Goal: Task Accomplishment & Management: Manage account settings

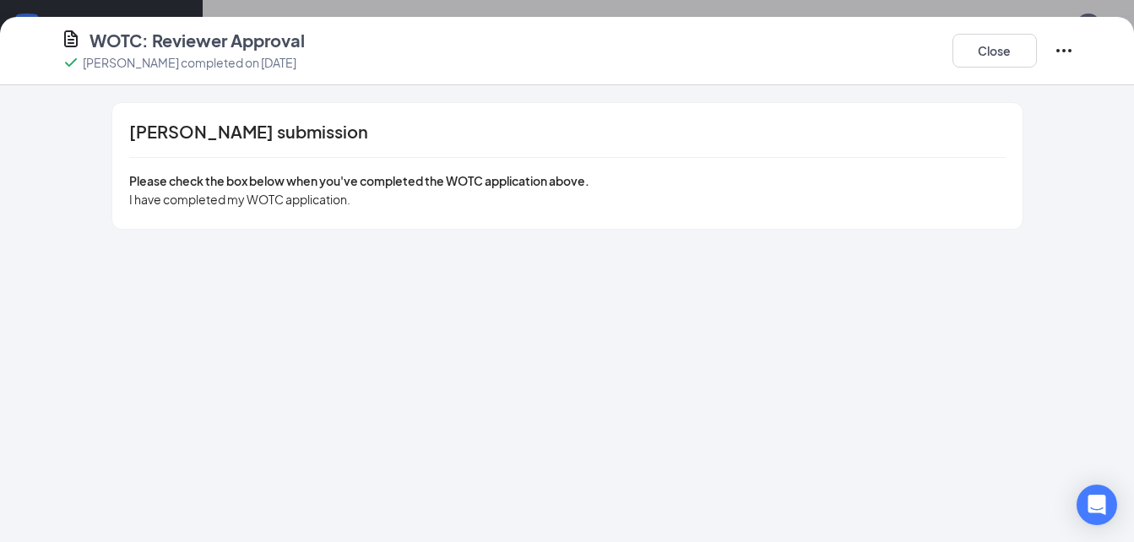
scroll to position [1063, 0]
click at [1020, 54] on button "Close" at bounding box center [994, 51] width 84 height 34
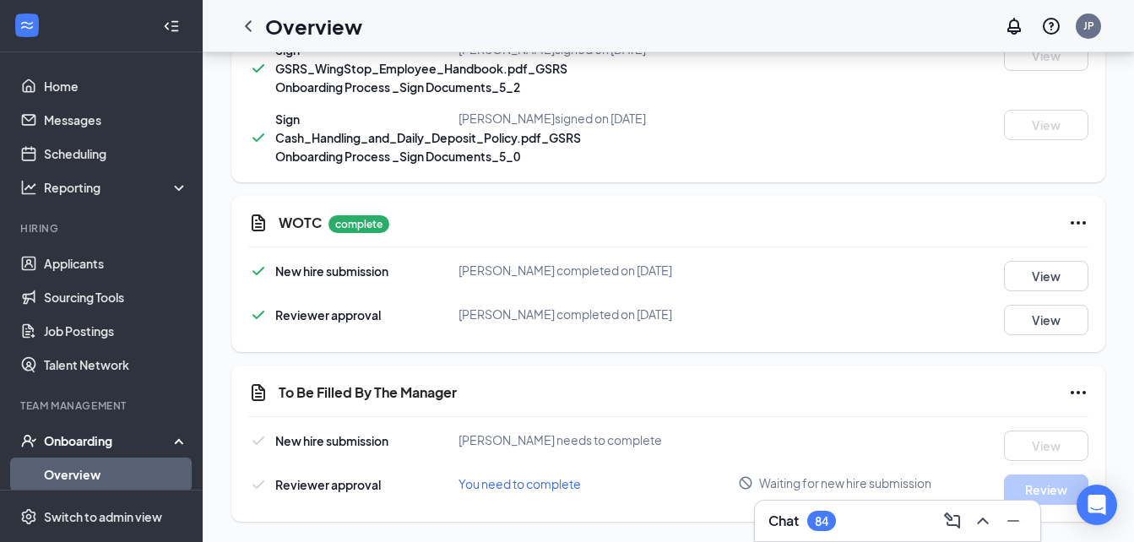
click at [1076, 388] on icon "Ellipses" at bounding box center [1078, 392] width 20 height 20
click at [1042, 427] on span "Mark as complete" at bounding box center [1015, 427] width 99 height 17
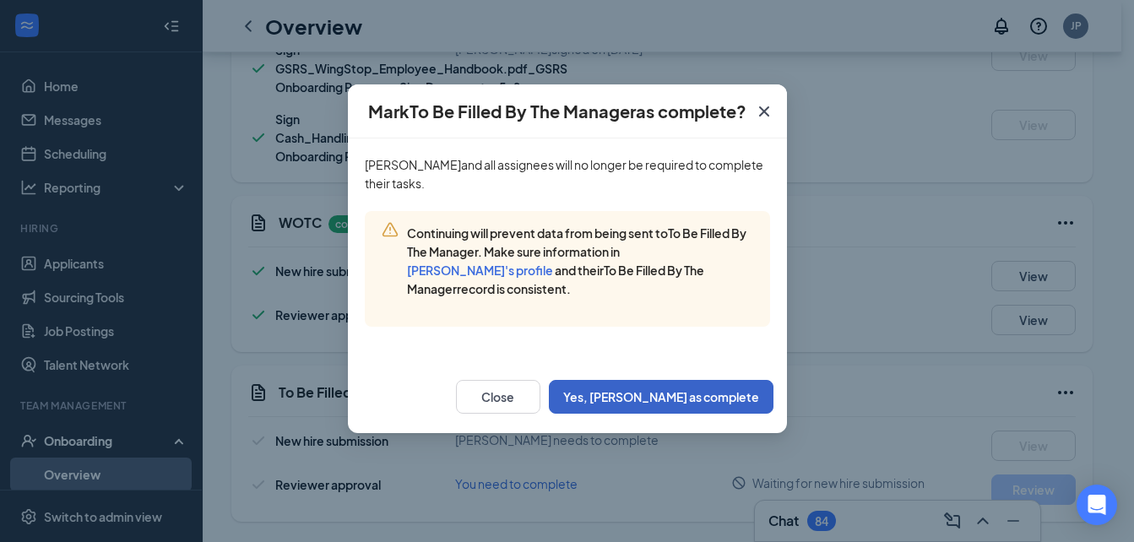
click at [736, 394] on button "Yes, [PERSON_NAME] as complete" at bounding box center [661, 397] width 225 height 34
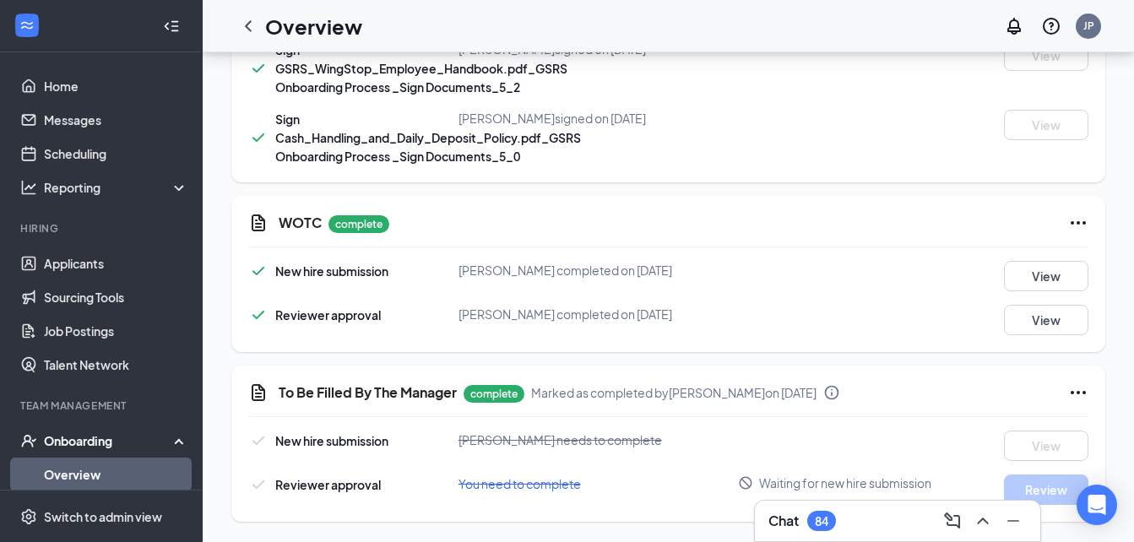
click at [130, 472] on link "Overview" at bounding box center [116, 475] width 144 height 34
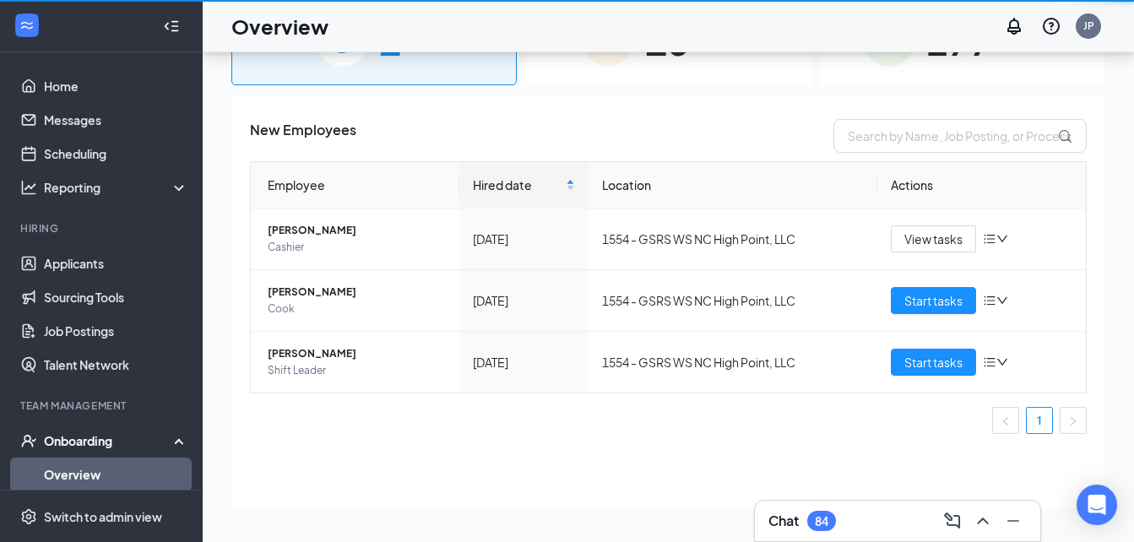
scroll to position [76, 0]
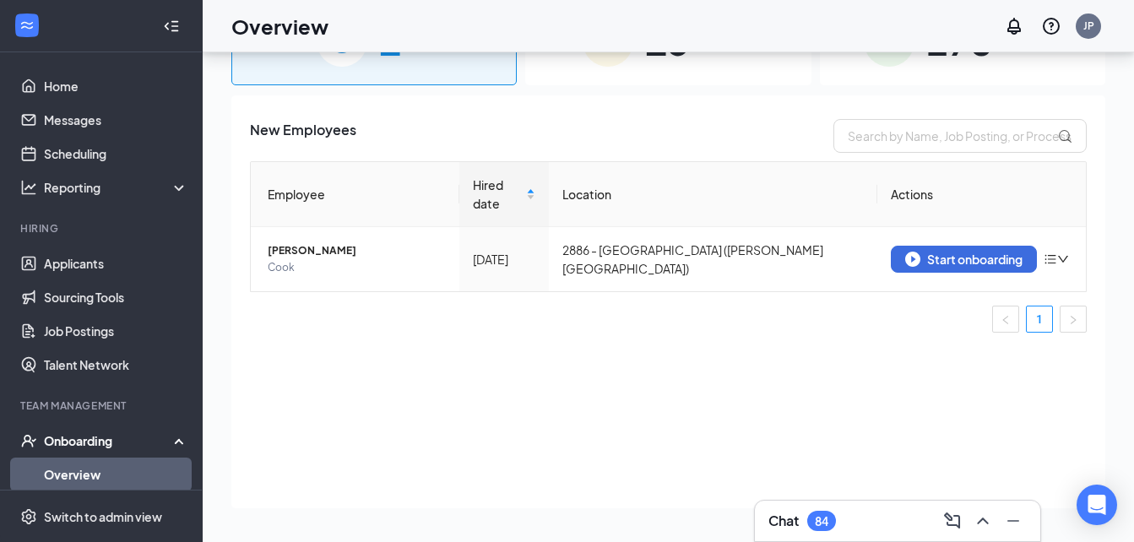
click at [609, 14] on div "Overview JP" at bounding box center [668, 26] width 931 height 52
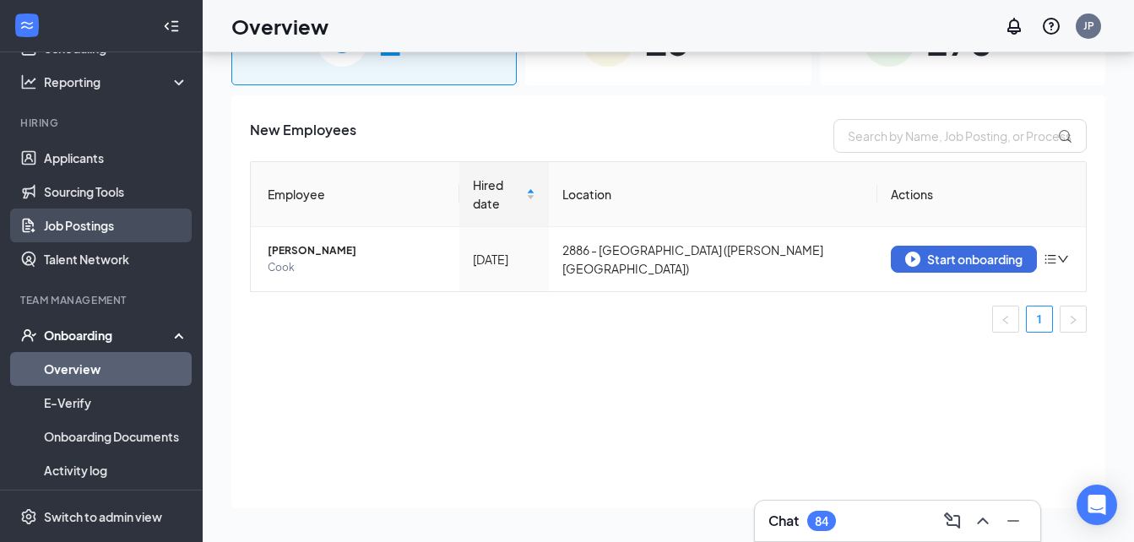
scroll to position [106, 0]
click at [128, 366] on link "Overview" at bounding box center [116, 368] width 144 height 34
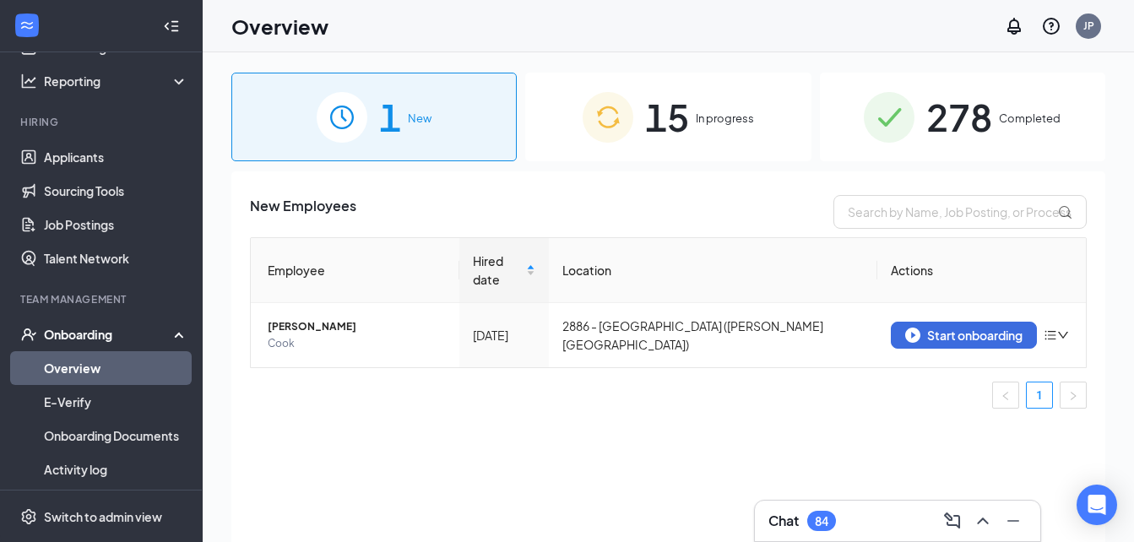
click at [697, 138] on div "15 In progress" at bounding box center [667, 117] width 285 height 89
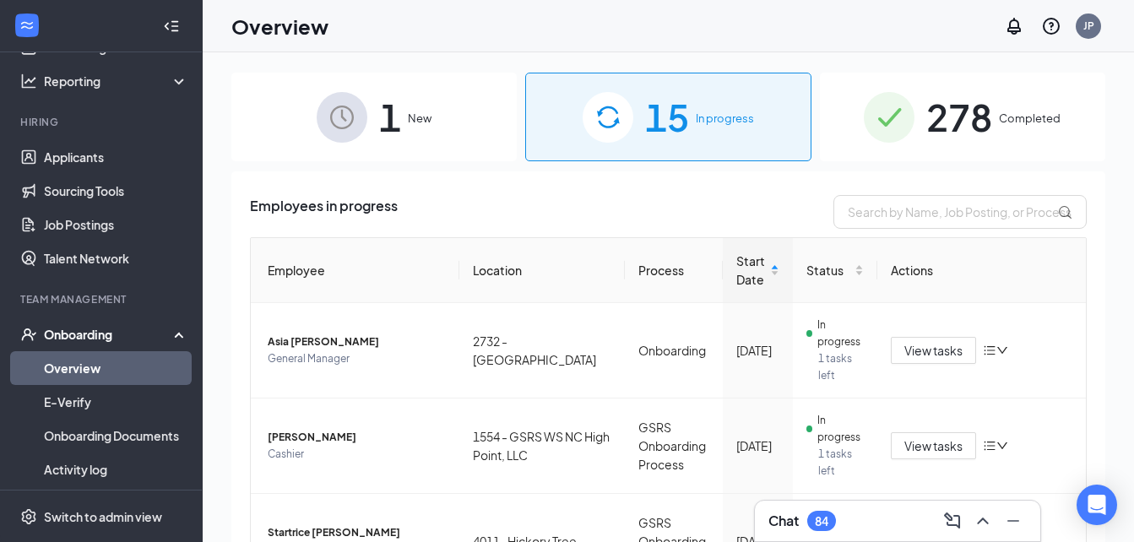
click at [912, 127] on div "278 Completed" at bounding box center [962, 117] width 285 height 89
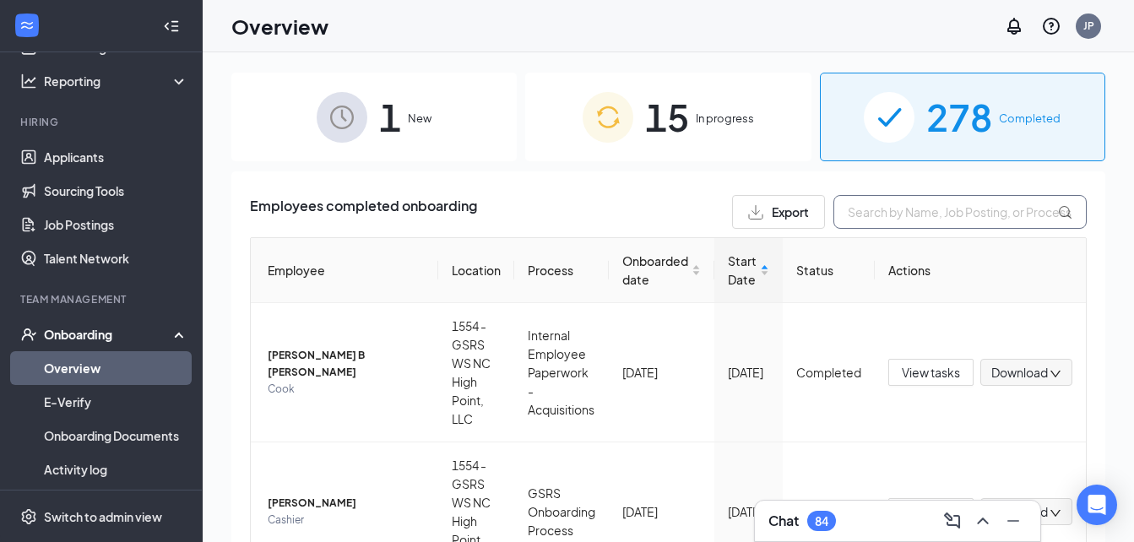
click at [911, 218] on input "text" at bounding box center [959, 212] width 253 height 34
type input "0"
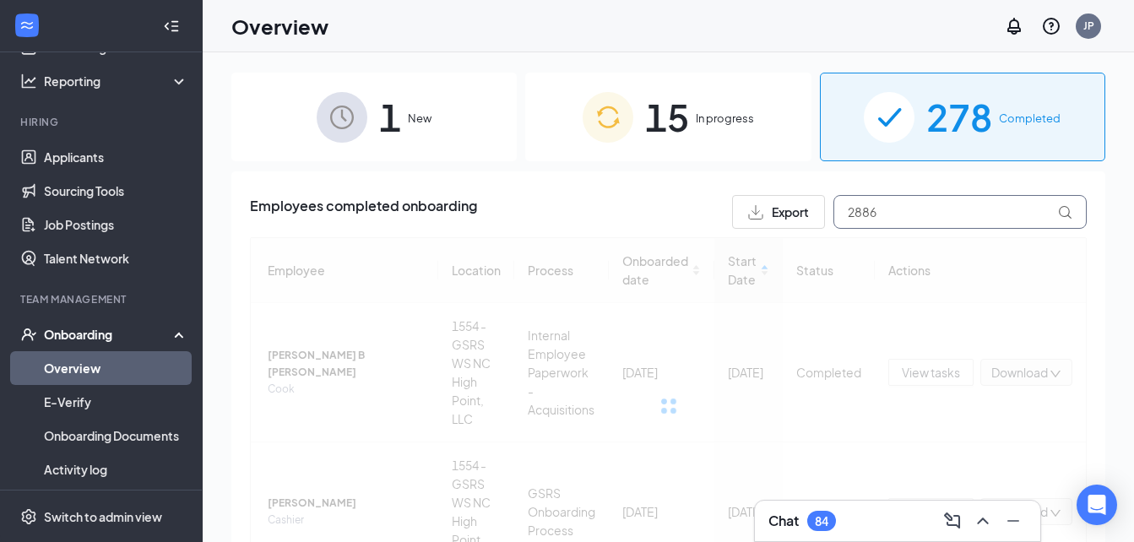
type input "2886"
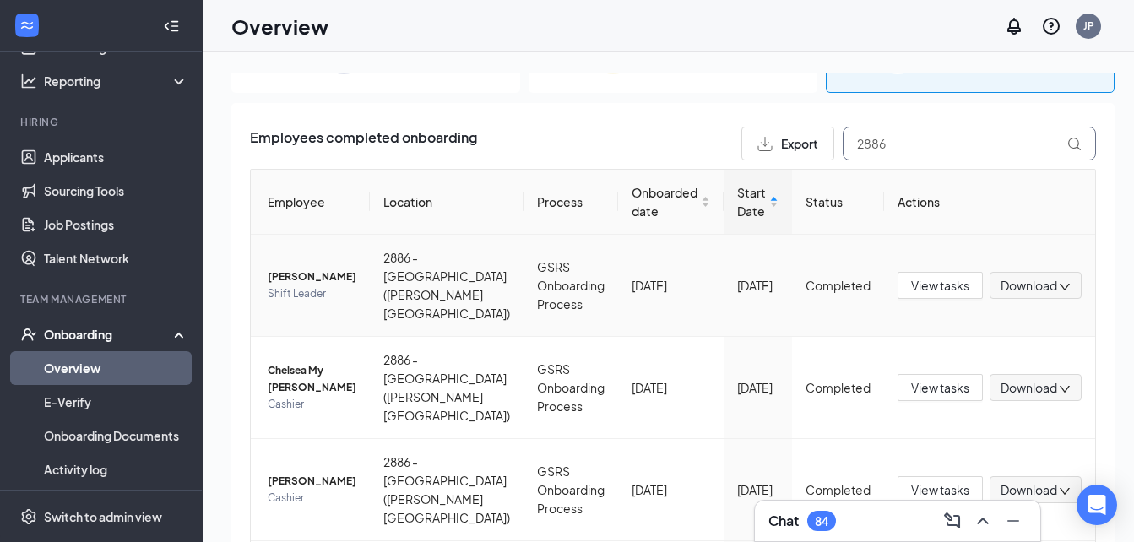
scroll to position [12, 0]
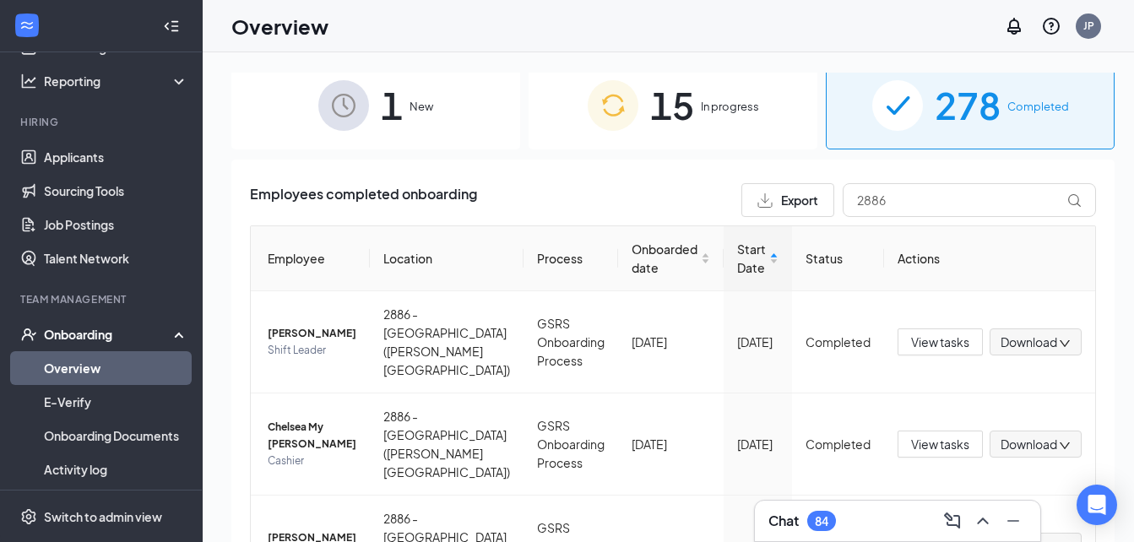
click at [712, 96] on div "15 In progress" at bounding box center [672, 105] width 289 height 89
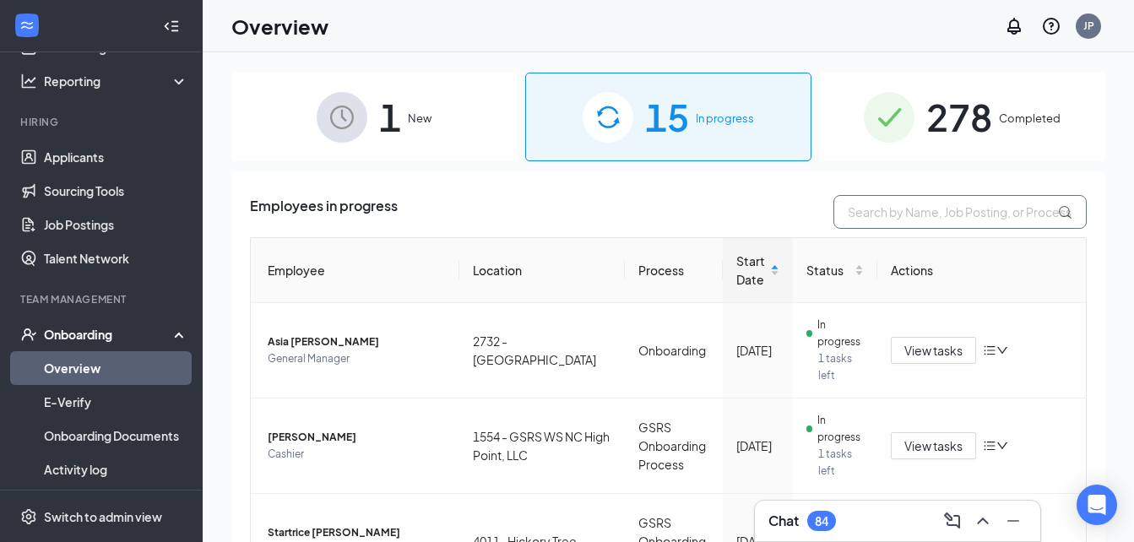
click at [875, 205] on input "text" at bounding box center [959, 212] width 253 height 34
type input "2776"
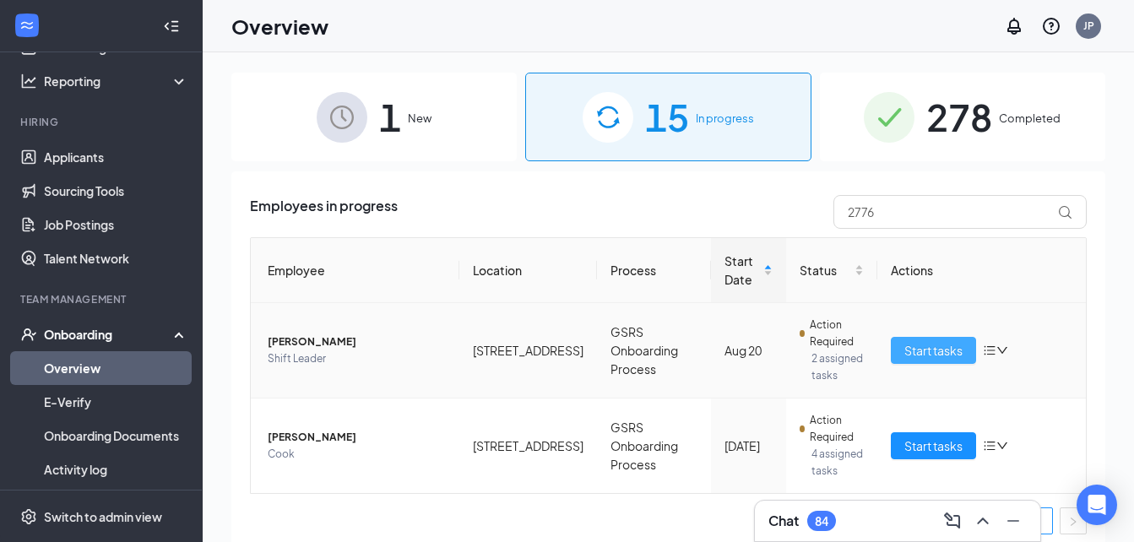
click at [941, 351] on span "Start tasks" at bounding box center [933, 350] width 58 height 19
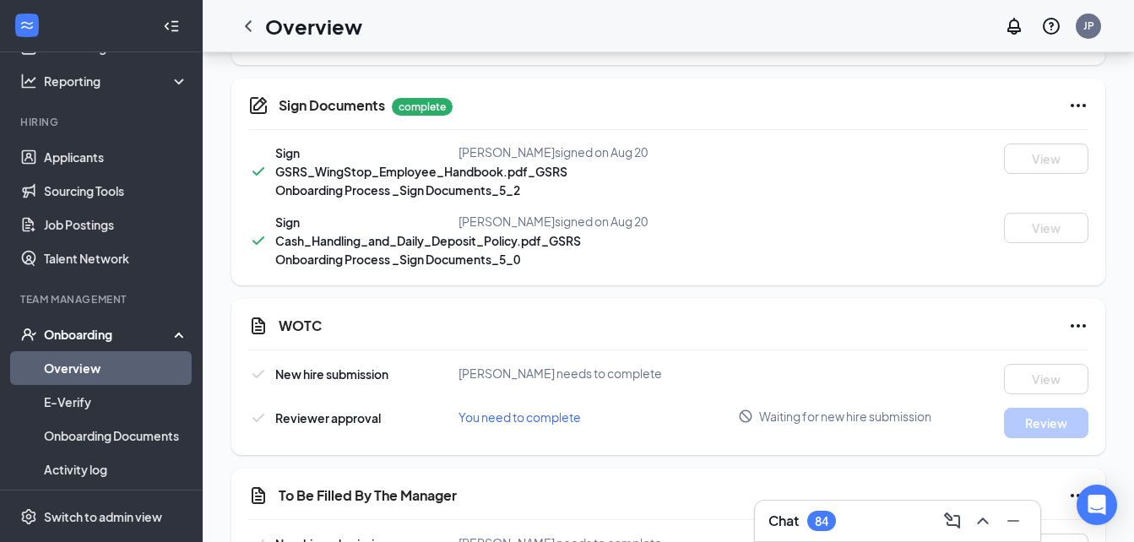
scroll to position [1063, 0]
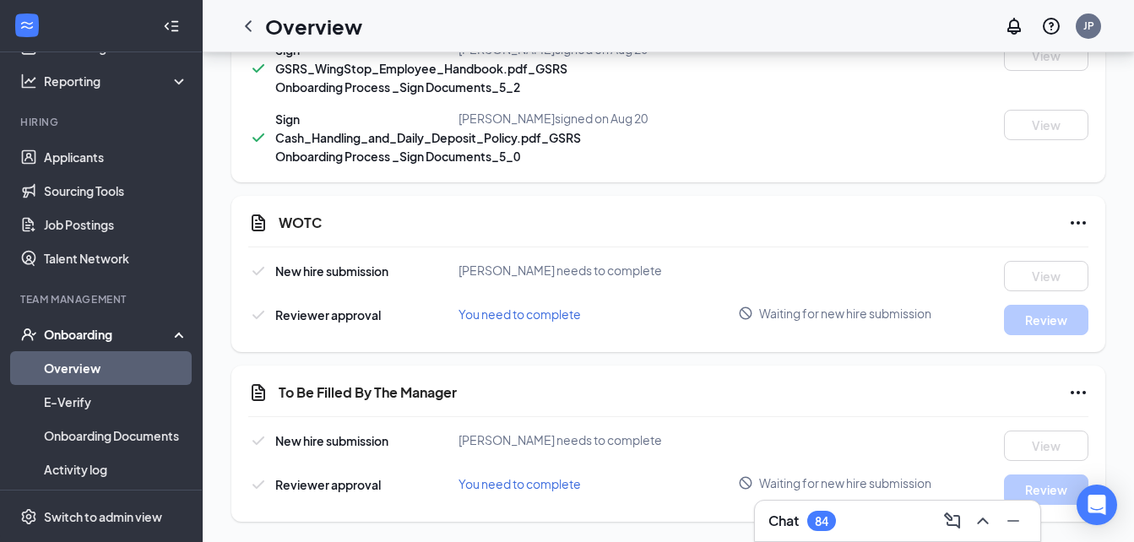
click at [1084, 219] on icon "Ellipses" at bounding box center [1078, 223] width 20 height 20
click at [1013, 257] on span "Mark as complete" at bounding box center [1015, 257] width 99 height 17
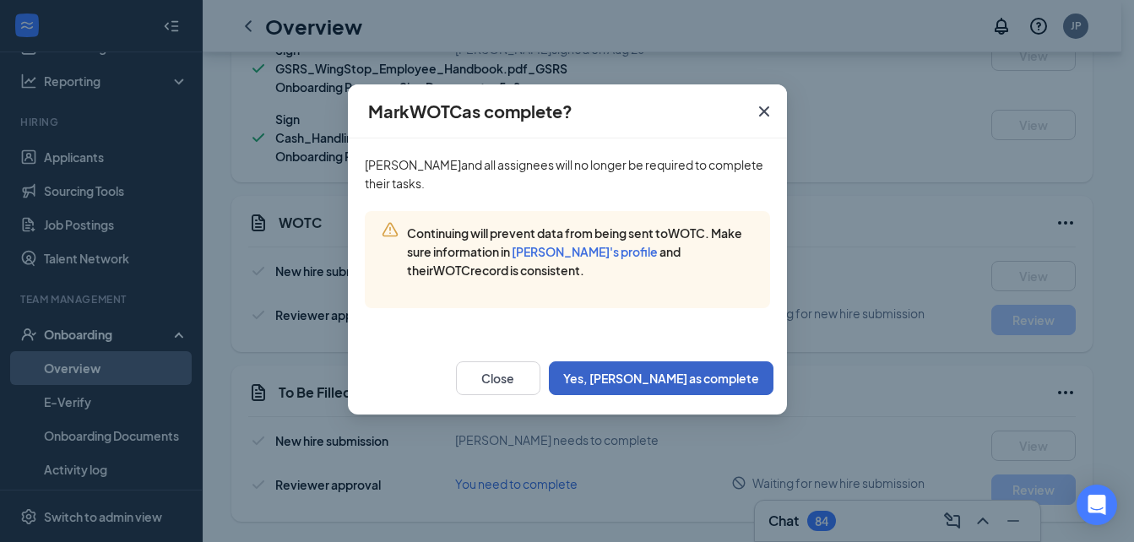
click at [708, 388] on button "Yes, [PERSON_NAME] as complete" at bounding box center [661, 378] width 225 height 34
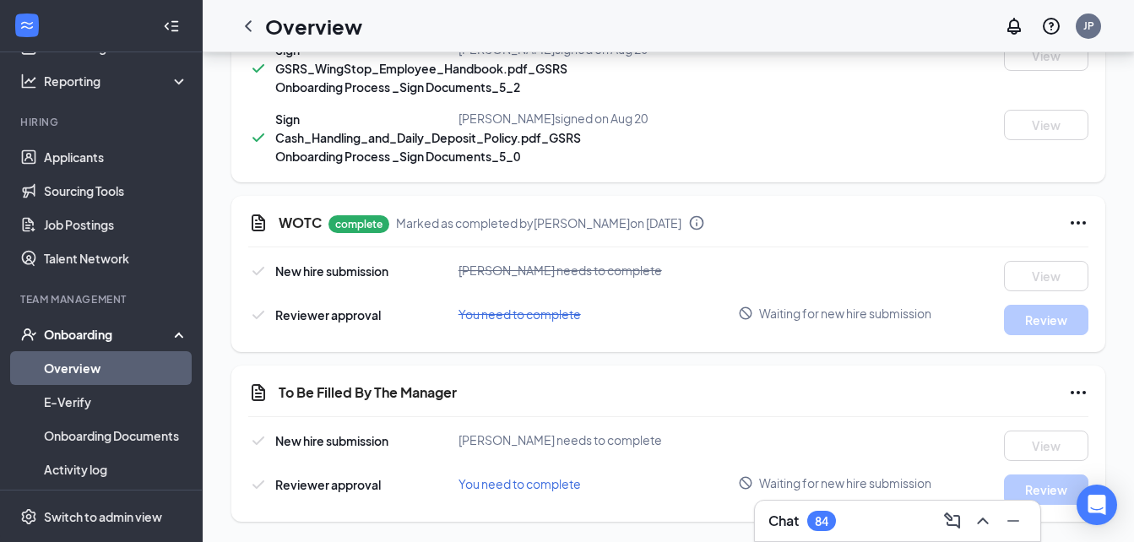
click at [1074, 393] on icon "Ellipses" at bounding box center [1078, 392] width 20 height 20
click at [1037, 425] on span "Mark as complete" at bounding box center [1015, 427] width 99 height 17
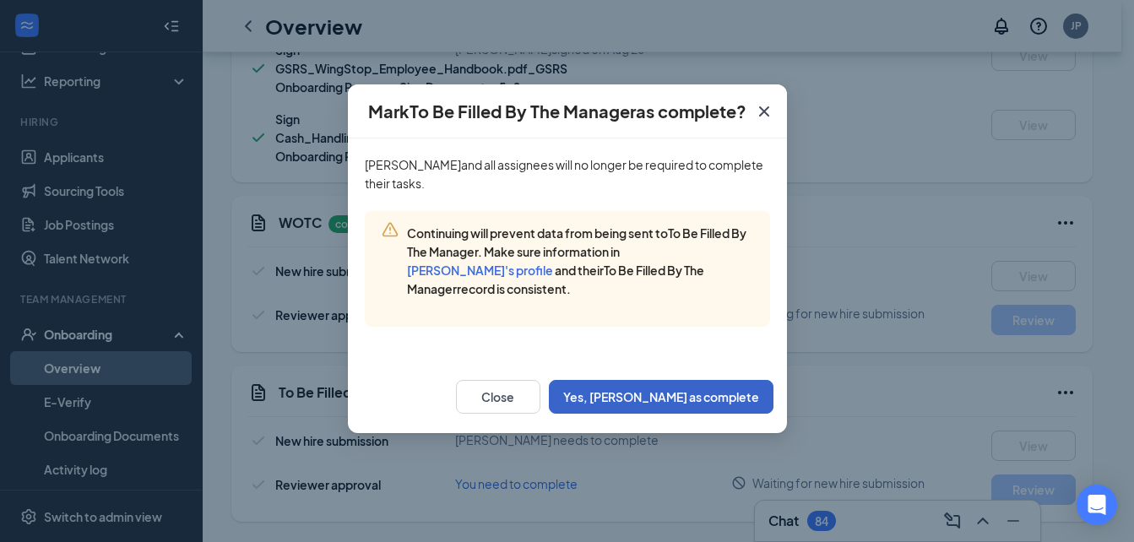
click at [729, 409] on button "Yes, [PERSON_NAME] as complete" at bounding box center [661, 397] width 225 height 34
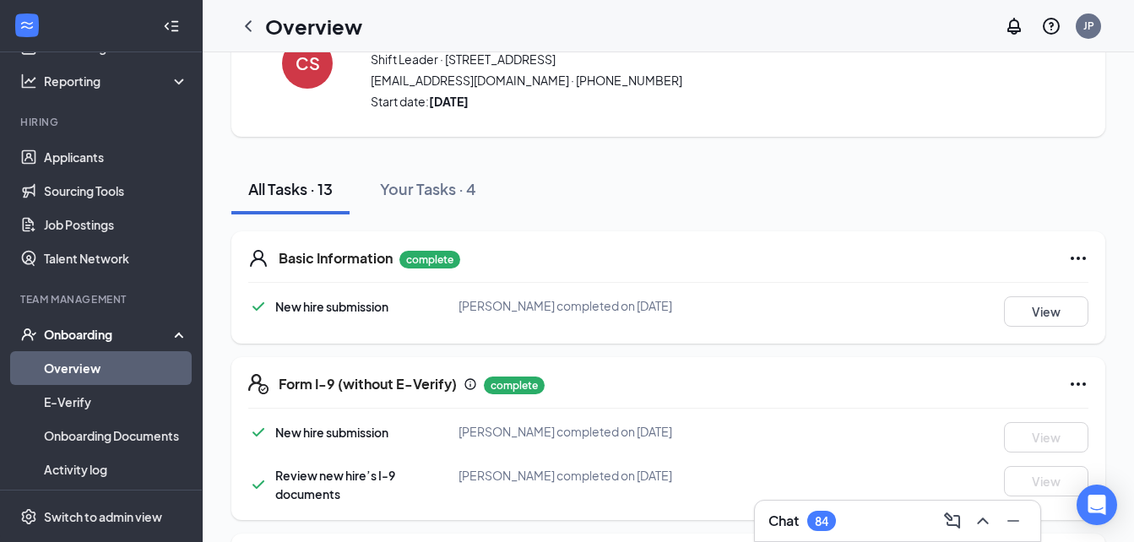
scroll to position [0, 0]
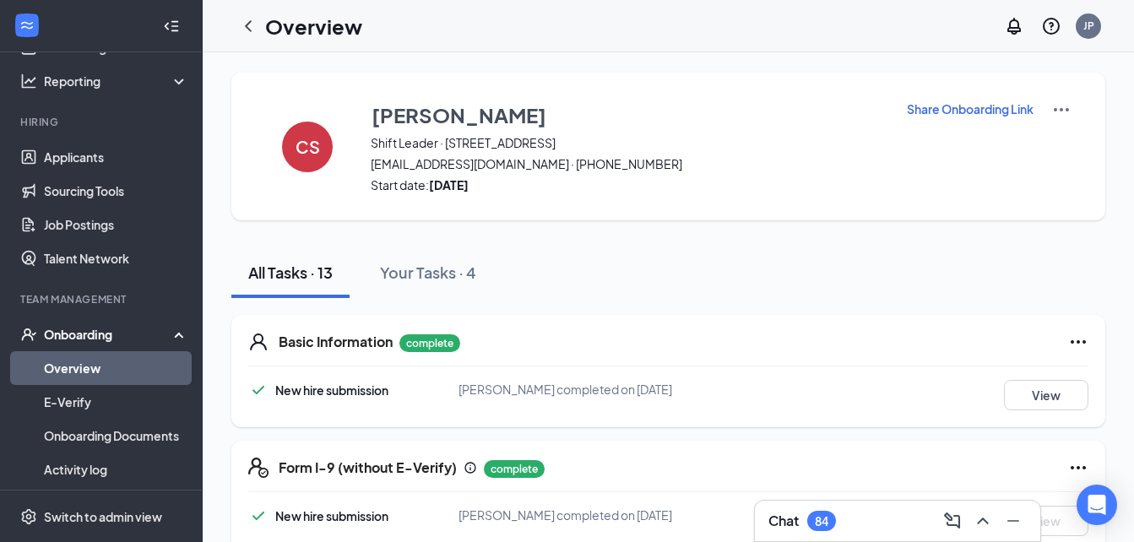
click at [121, 359] on link "Overview" at bounding box center [116, 368] width 144 height 34
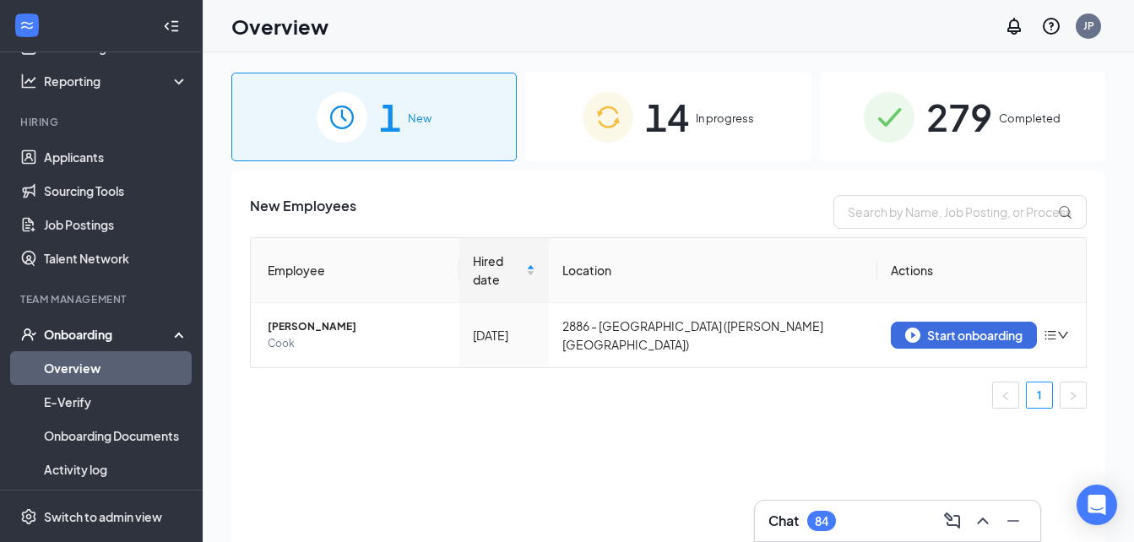
click at [718, 131] on div "14 In progress" at bounding box center [667, 117] width 285 height 89
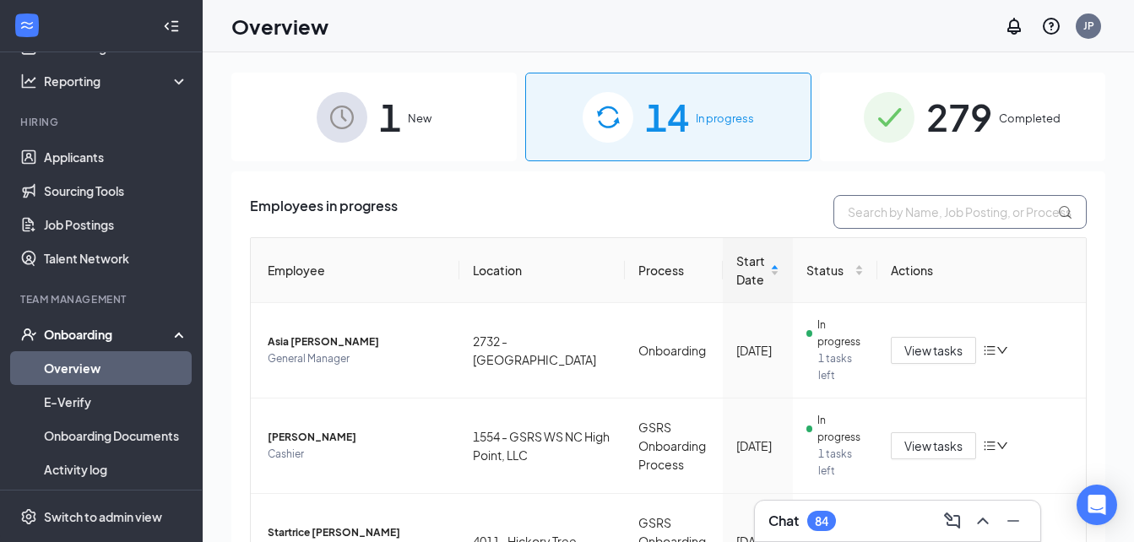
click at [885, 221] on input "text" at bounding box center [959, 212] width 253 height 34
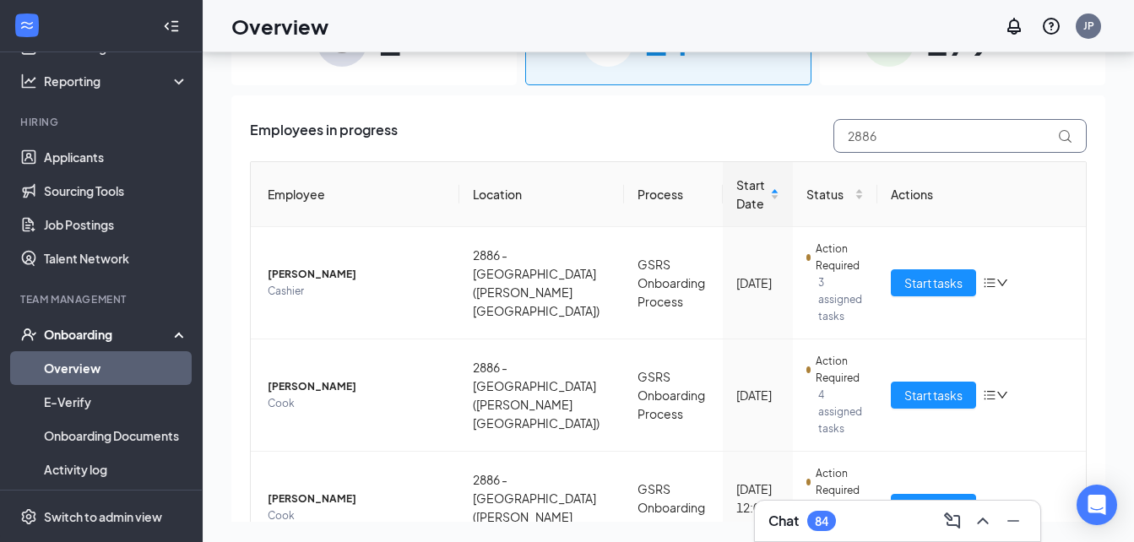
click at [887, 140] on input "2886" at bounding box center [959, 136] width 253 height 34
type input "1554"
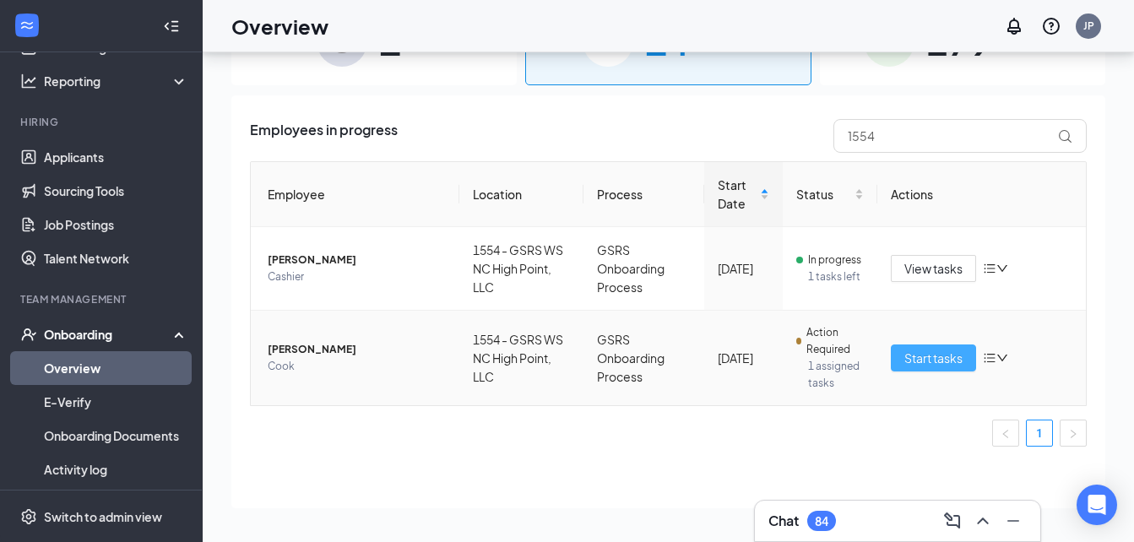
click at [917, 355] on span "Start tasks" at bounding box center [933, 358] width 58 height 19
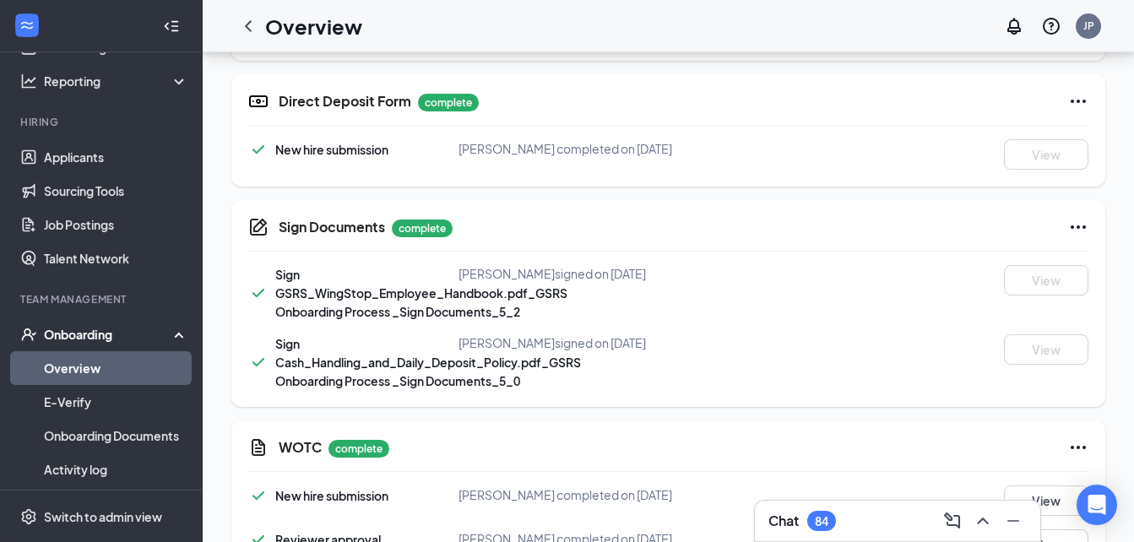
scroll to position [1063, 0]
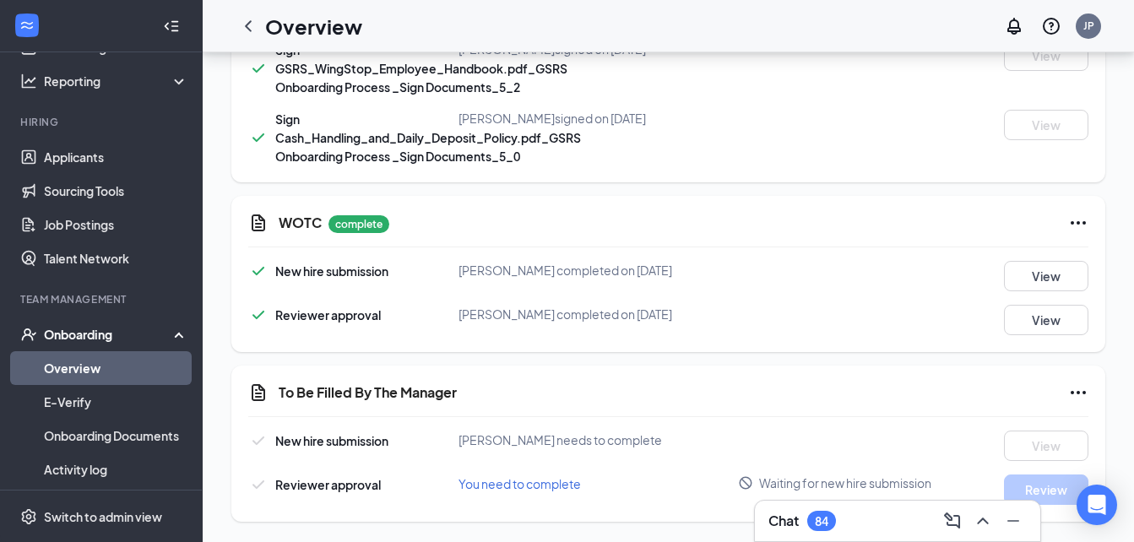
click at [1076, 389] on icon "Ellipses" at bounding box center [1078, 392] width 20 height 20
click at [1033, 432] on span "Mark as complete" at bounding box center [1015, 427] width 99 height 17
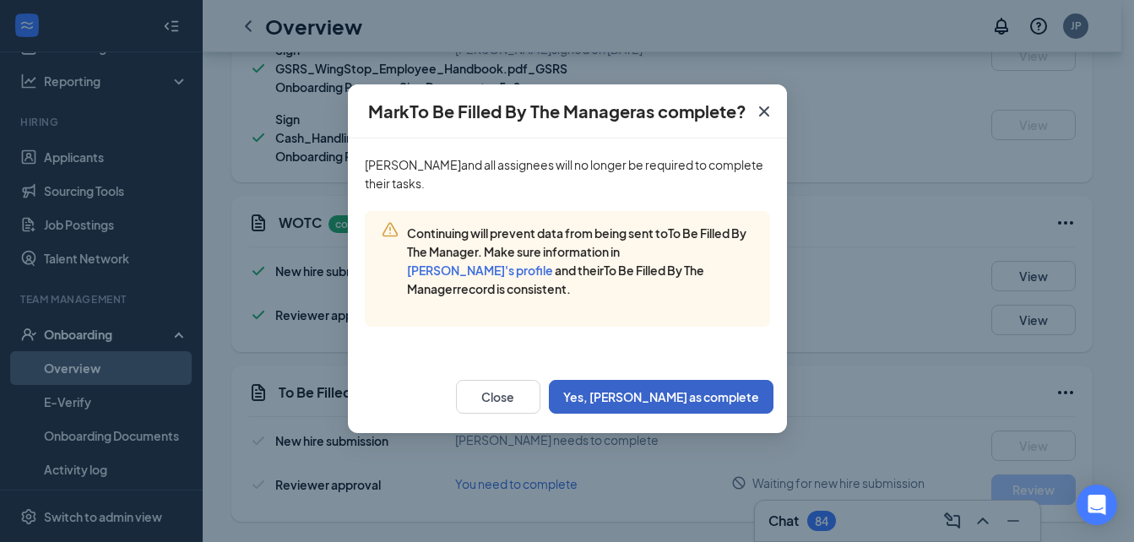
click at [690, 402] on button "Yes, [PERSON_NAME] as complete" at bounding box center [661, 397] width 225 height 34
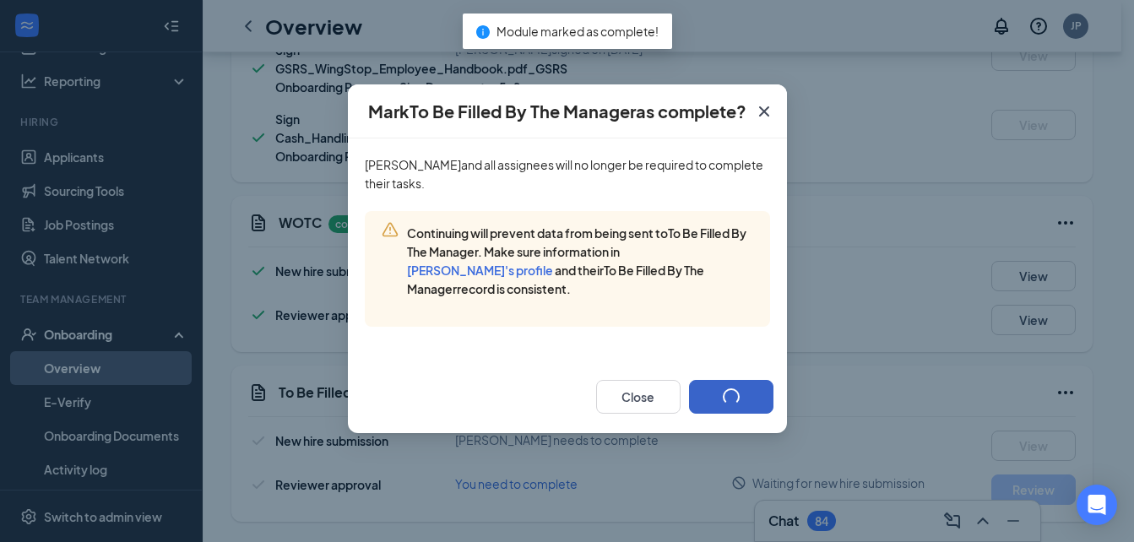
click at [690, 402] on button "button" at bounding box center [731, 397] width 84 height 34
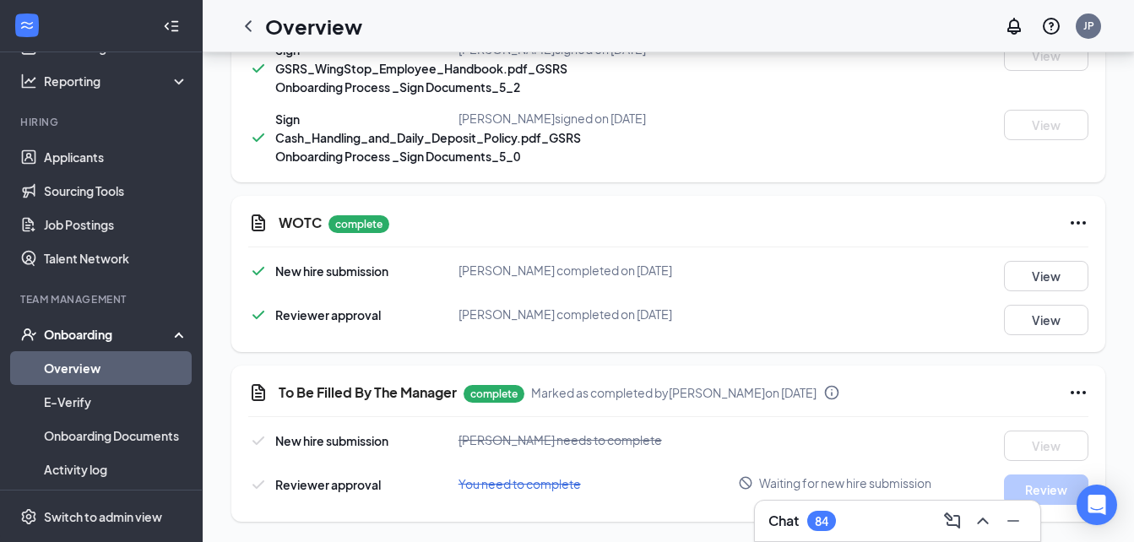
click at [102, 368] on link "Overview" at bounding box center [116, 368] width 144 height 34
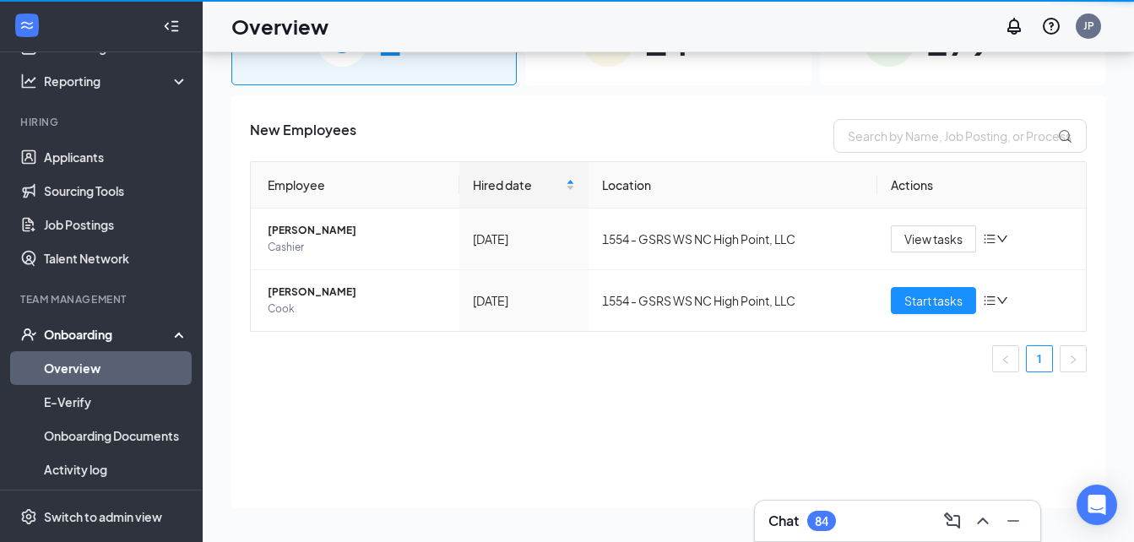
scroll to position [76, 0]
